Goal: Information Seeking & Learning: Learn about a topic

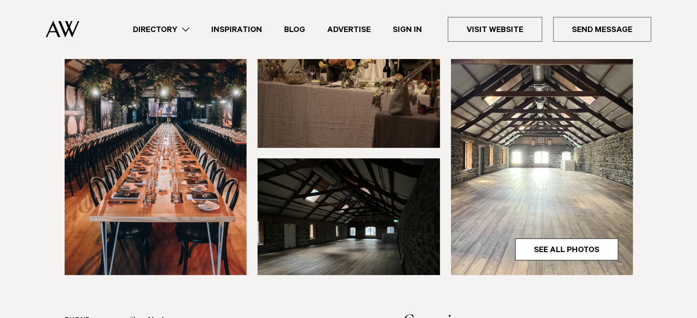
scroll to position [410, 0]
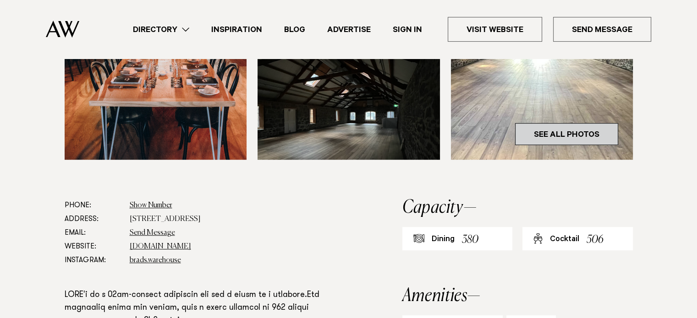
click at [570, 123] on link "See All Photos" at bounding box center [566, 134] width 103 height 22
